Goal: Task Accomplishment & Management: Manage account settings

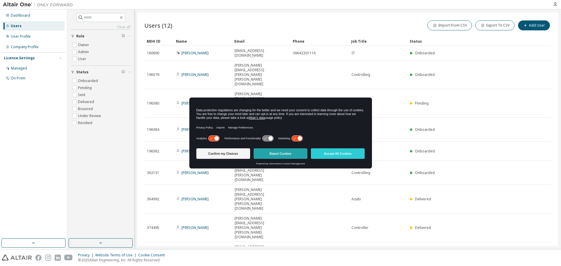
click at [275, 158] on button "Reject Cookies" at bounding box center [281, 153] width 54 height 11
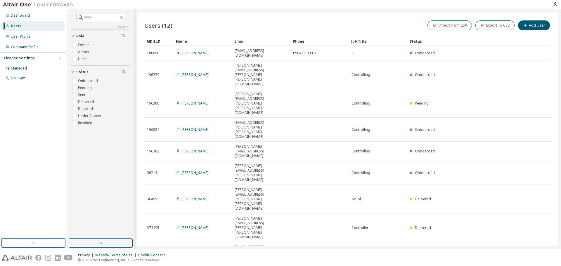
click at [181, 188] on div "Users (12) Import From CSV Export To CSV Add User Clear Load Save Save As Field…" at bounding box center [347, 129] width 421 height 234
drag, startPoint x: 181, startPoint y: 188, endPoint x: 434, endPoint y: 191, distance: 252.8
click at [434, 191] on div "Users (12) Import From CSV Export To CSV Add User Clear Load Save Save As Field…" at bounding box center [347, 129] width 421 height 234
click at [233, 203] on div "Users (12) Import From CSV Export To CSV Add User Clear Load Save Save As Field…" at bounding box center [347, 129] width 421 height 234
click at [553, 2] on icon "button" at bounding box center [555, 4] width 5 height 5
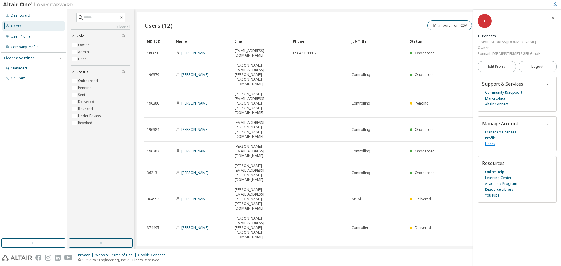
click at [492, 143] on link "Users" at bounding box center [490, 144] width 10 height 6
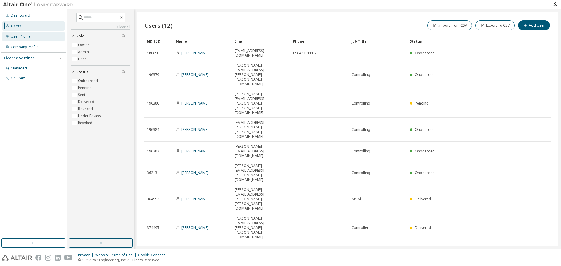
click at [31, 38] on div "User Profile" at bounding box center [33, 36] width 62 height 9
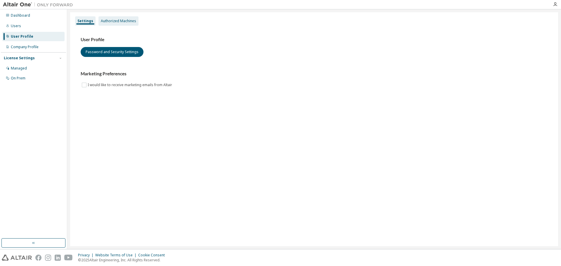
click at [116, 25] on div "Authorized Machines" at bounding box center [118, 20] width 40 height 9
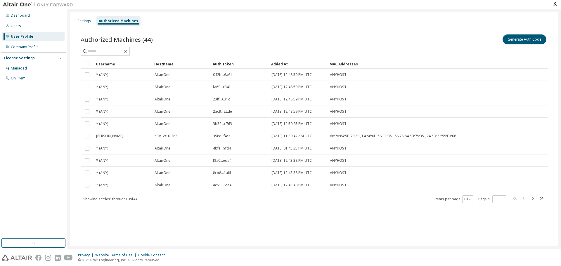
click at [250, 29] on div "Authorized Machines (44) Generate Auth Code Clear Load Save Save As Field Opera…" at bounding box center [314, 122] width 481 height 192
click at [508, 41] on button "Generate Auth Code" at bounding box center [525, 39] width 44 height 10
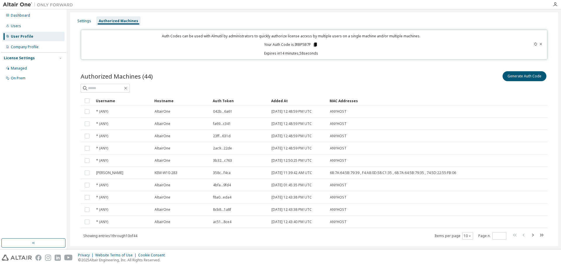
click at [316, 44] on icon at bounding box center [315, 45] width 3 height 4
